Goal: Transaction & Acquisition: Book appointment/travel/reservation

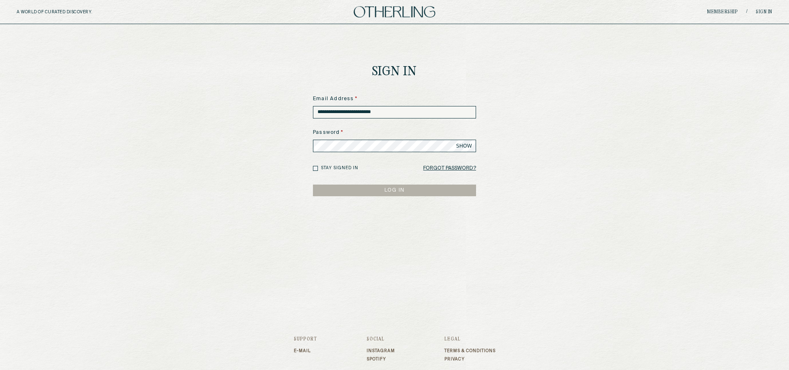
type input "**********"
click at [462, 146] on span "SHOW" at bounding box center [464, 146] width 16 height 7
click at [336, 187] on button "LOG IN" at bounding box center [394, 191] width 163 height 12
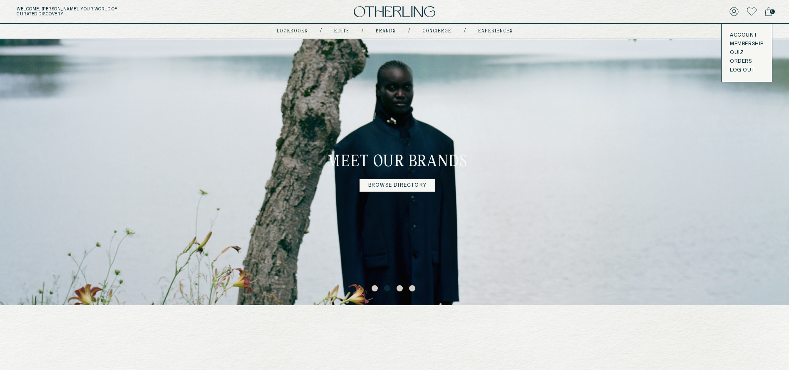
click at [737, 43] on link "Membership" at bounding box center [747, 44] width 34 height 7
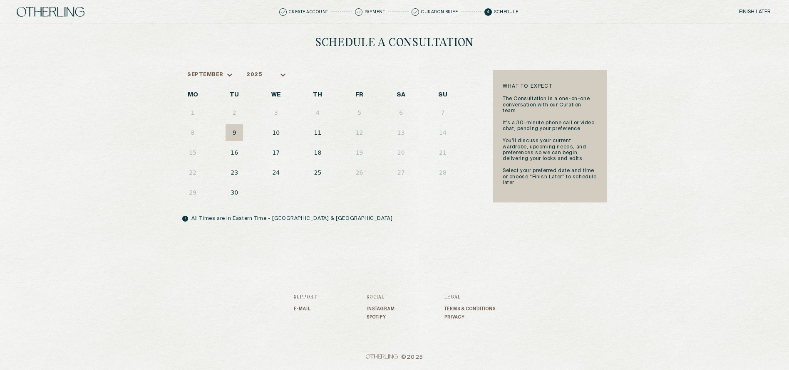
click at [279, 137] on button "10" at bounding box center [275, 132] width 17 height 17
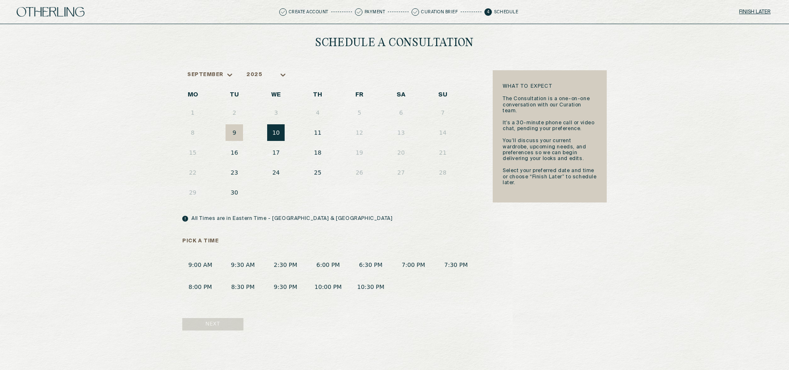
click at [325, 267] on button "6:00 PM" at bounding box center [328, 264] width 36 height 15
click at [220, 324] on button "Next" at bounding box center [212, 324] width 61 height 12
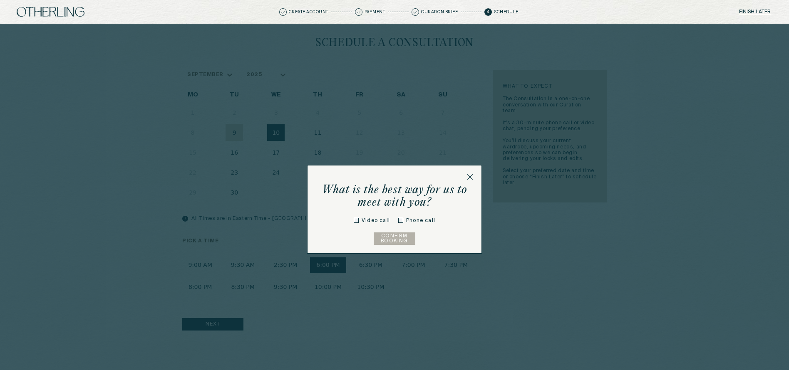
click at [364, 223] on label "Video call" at bounding box center [375, 220] width 28 height 7
click at [360, 221] on div "Video call" at bounding box center [372, 221] width 36 height 10
click at [383, 240] on button "Confirm Booking" at bounding box center [395, 239] width 42 height 12
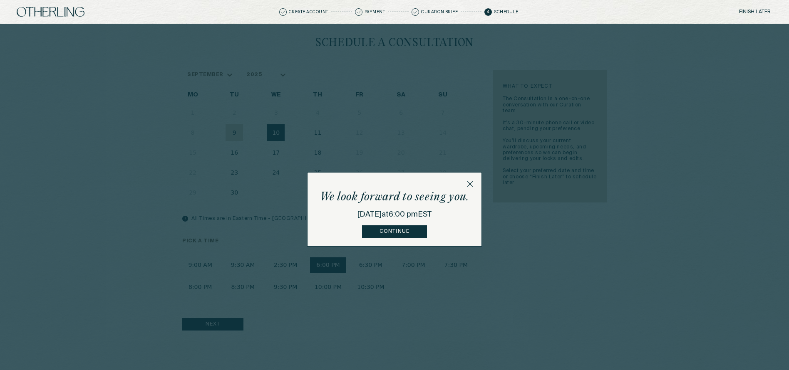
click at [397, 233] on button "Continue" at bounding box center [394, 231] width 64 height 12
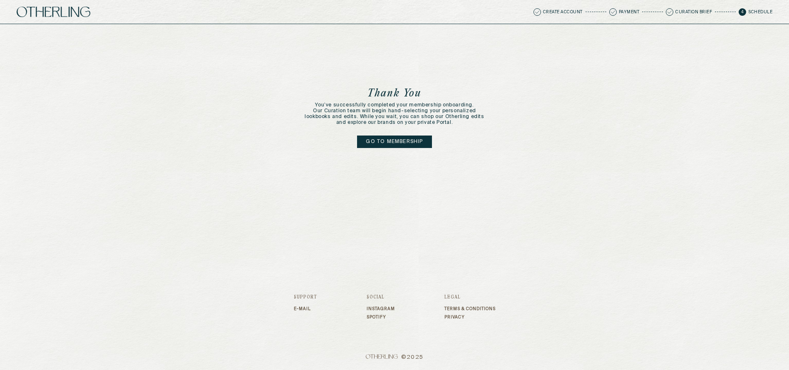
click at [393, 145] on link "Go to membership" at bounding box center [394, 142] width 74 height 12
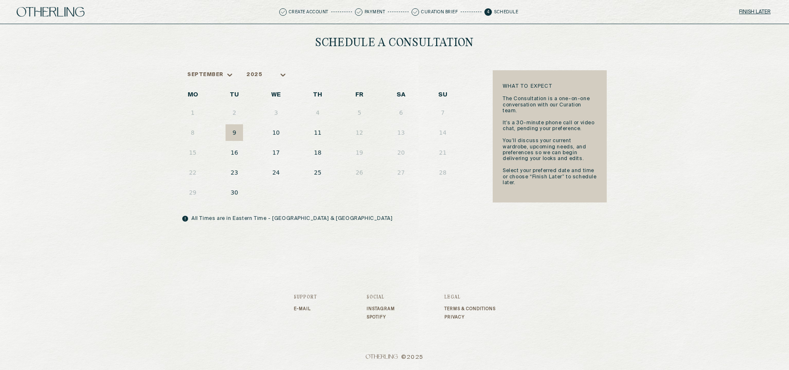
click at [314, 134] on button "11" at bounding box center [317, 132] width 17 height 17
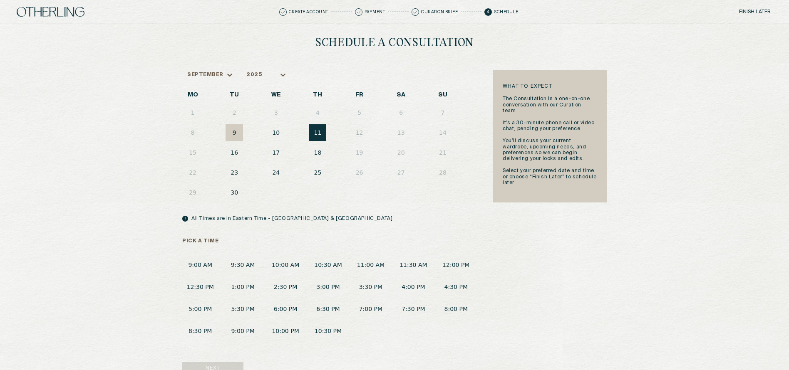
click at [368, 282] on button "3:30 PM" at bounding box center [371, 287] width 36 height 15
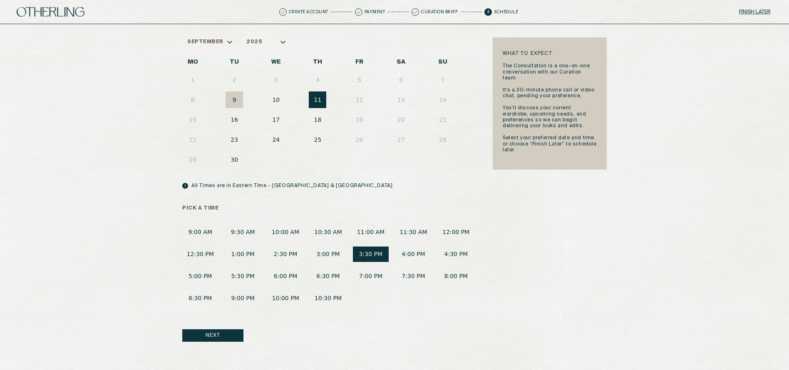
scroll to position [23, 0]
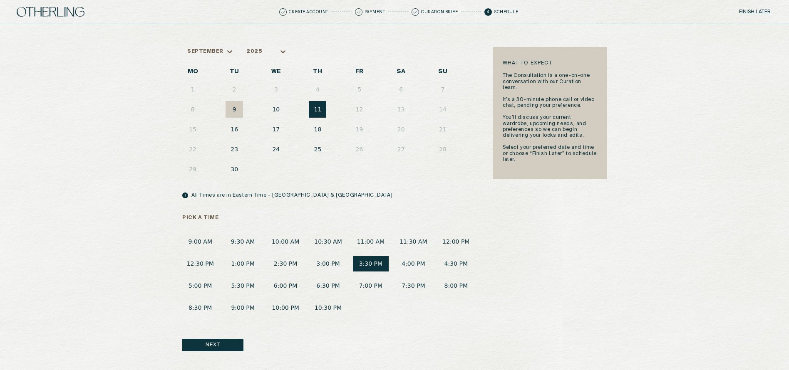
click at [276, 111] on button "10" at bounding box center [275, 109] width 17 height 17
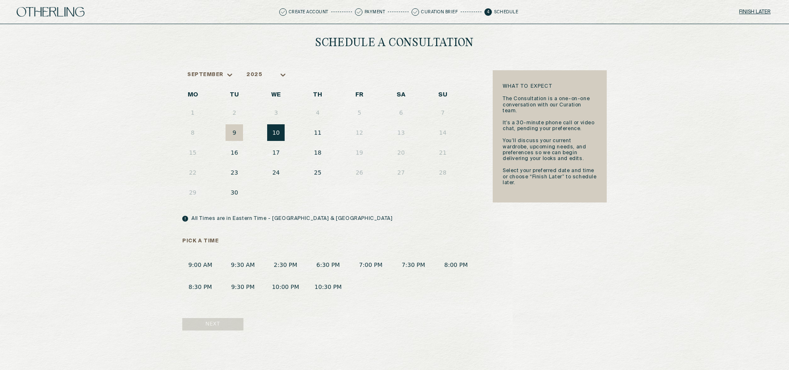
click at [317, 136] on button "11" at bounding box center [317, 132] width 17 height 17
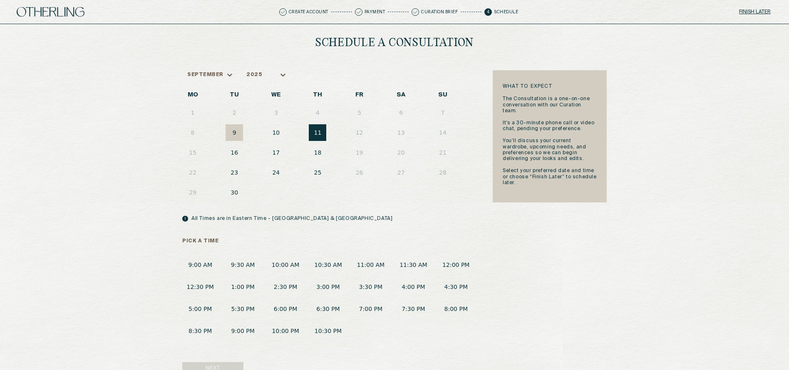
click at [271, 134] on button "10" at bounding box center [275, 132] width 17 height 17
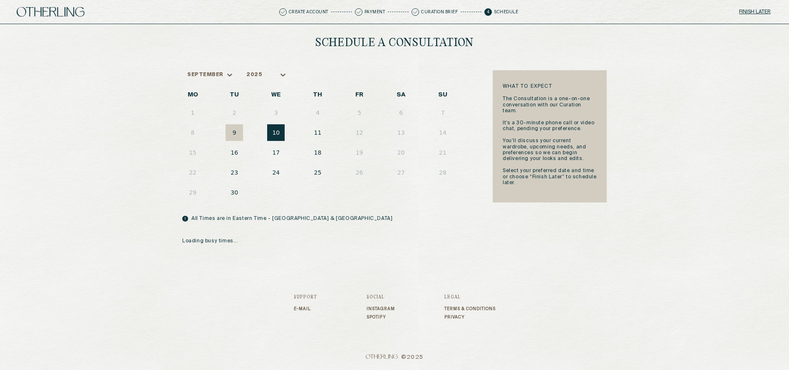
click at [319, 135] on button "11" at bounding box center [317, 132] width 17 height 17
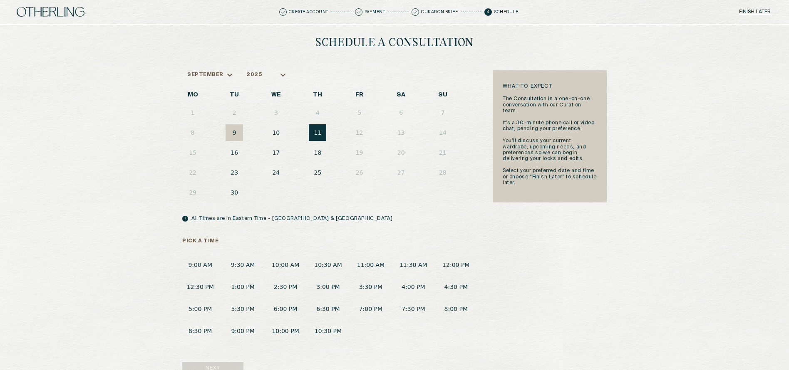
click at [327, 282] on button "3:00 PM" at bounding box center [328, 287] width 36 height 15
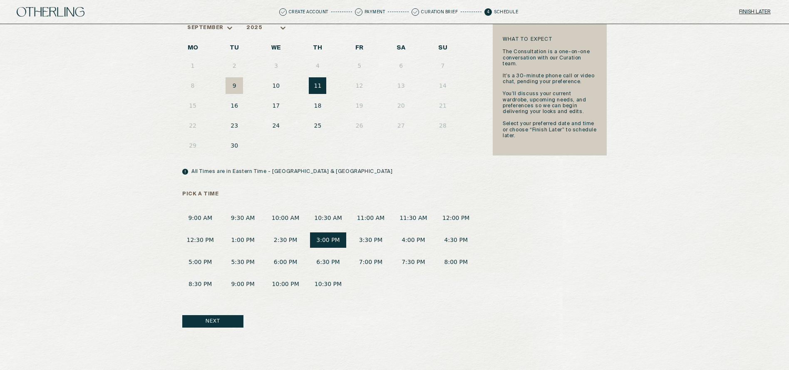
scroll to position [55, 0]
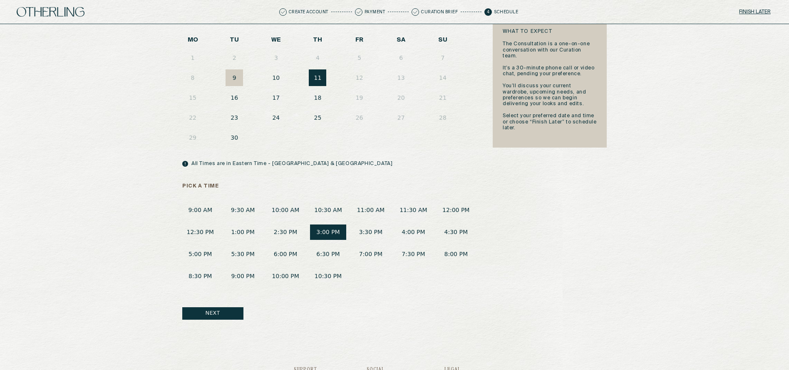
click at [218, 314] on button "Next" at bounding box center [212, 313] width 61 height 12
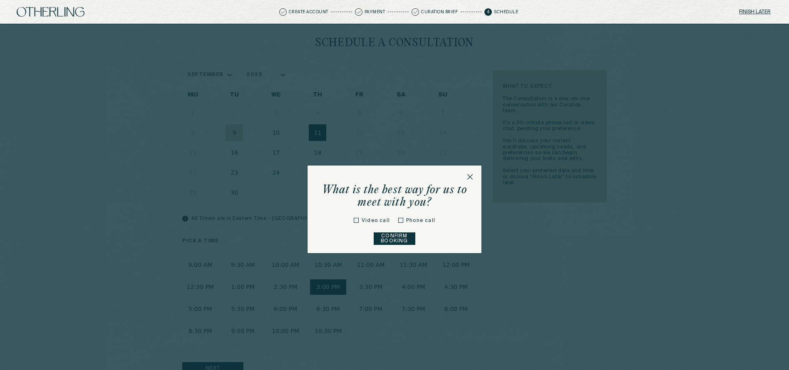
click at [400, 235] on button "Confirm Booking" at bounding box center [395, 239] width 42 height 12
